Goal: Transaction & Acquisition: Purchase product/service

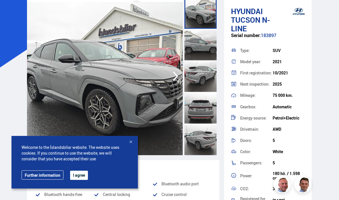
click at [80, 173] on button "I agree" at bounding box center [79, 175] width 18 height 9
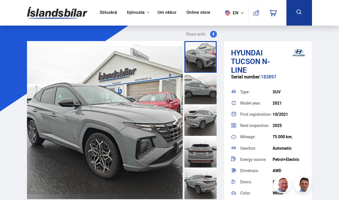
click at [100, 15] on link "Söluskrá" at bounding box center [108, 13] width 17 height 6
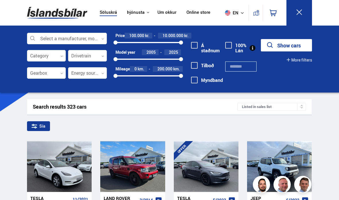
click at [47, 40] on div at bounding box center [67, 39] width 80 height 12
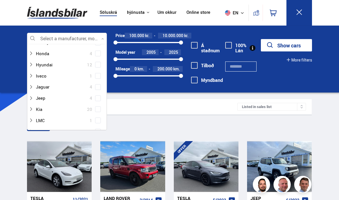
scroll to position [127, 0]
click at [44, 66] on div at bounding box center [61, 66] width 65 height 8
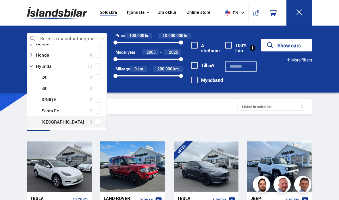
click at [50, 121] on div at bounding box center [72, 122] width 65 height 8
click at [99, 119] on div "Hyundai i20 2 Hyundai i30 3 Hyundai IONIQ 5 2 Hyundai Santa Fe 2 Hyundai Tucson…" at bounding box center [66, 100] width 79 height 56
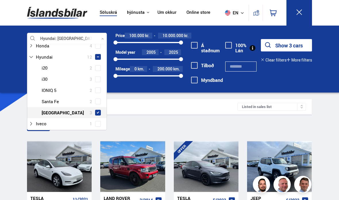
scroll to position [147, 0]
click at [293, 46] on button "Show 3 cars" at bounding box center [286, 45] width 51 height 12
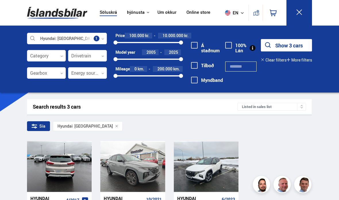
click at [135, 169] on div at bounding box center [132, 166] width 13 height 51
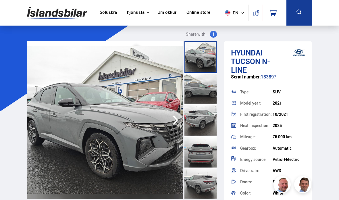
click at [244, 14] on icon at bounding box center [242, 12] width 3 height 3
click at [225, 27] on img at bounding box center [227, 24] width 5 height 7
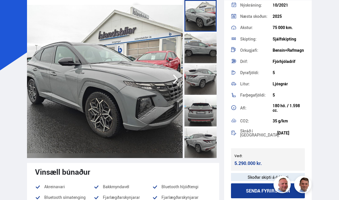
scroll to position [40, 0]
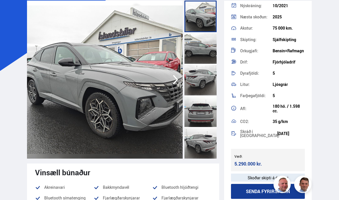
click at [175, 84] on icon "button" at bounding box center [176, 80] width 12 height 14
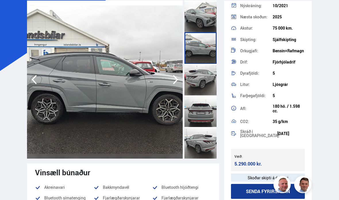
click at [175, 82] on icon "button" at bounding box center [175, 79] width 5 height 9
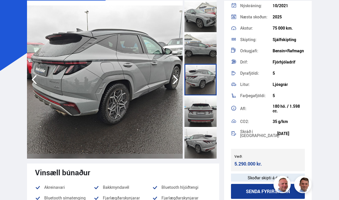
click at [171, 81] on icon "button" at bounding box center [176, 80] width 12 height 14
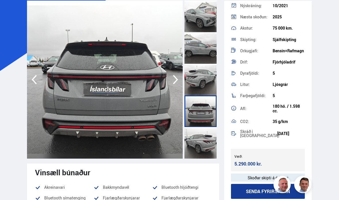
click at [170, 84] on icon "button" at bounding box center [176, 80] width 12 height 14
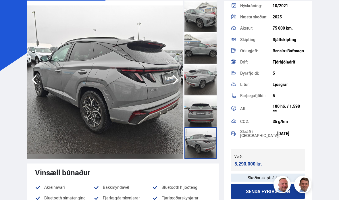
click at [172, 82] on icon "button" at bounding box center [176, 80] width 12 height 14
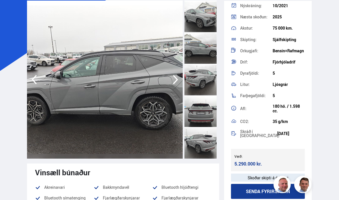
click at [174, 84] on icon "button" at bounding box center [176, 80] width 12 height 14
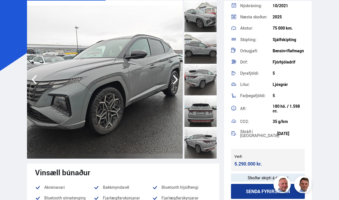
click at [171, 85] on icon "button" at bounding box center [176, 80] width 12 height 14
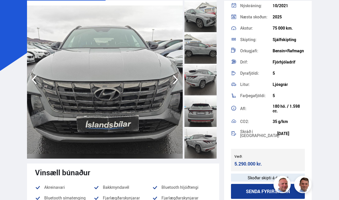
click at [175, 83] on icon "button" at bounding box center [175, 79] width 5 height 9
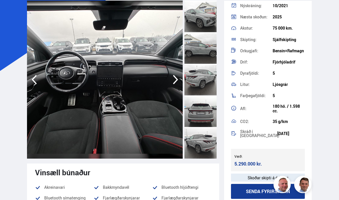
click at [175, 83] on icon "button" at bounding box center [175, 79] width 5 height 9
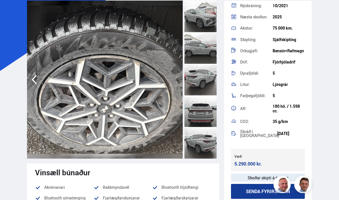
click at [176, 84] on img at bounding box center [105, 80] width 156 height 158
